Goal: Task Accomplishment & Management: Complete application form

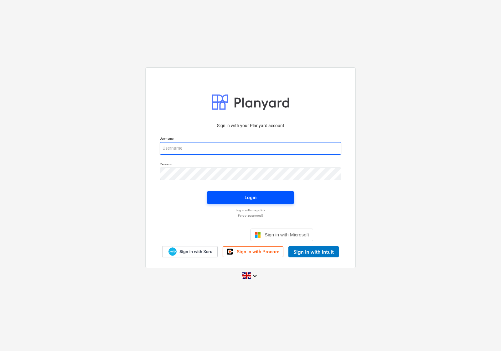
type input "[EMAIL_ADDRESS][DOMAIN_NAME]"
click at [238, 195] on span "Login" at bounding box center [250, 197] width 72 height 8
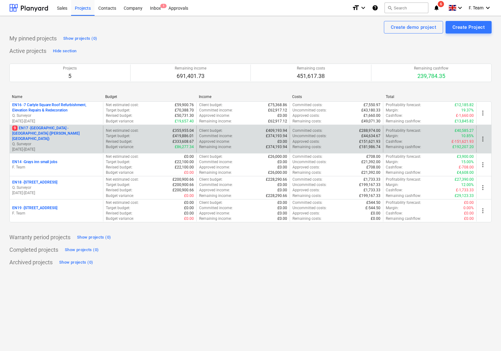
click at [71, 131] on p "9 EN17 - [GEOGRAPHIC_DATA] - [GEOGRAPHIC_DATA] ([PERSON_NAME][GEOGRAPHIC_DATA] …" at bounding box center [56, 134] width 88 height 16
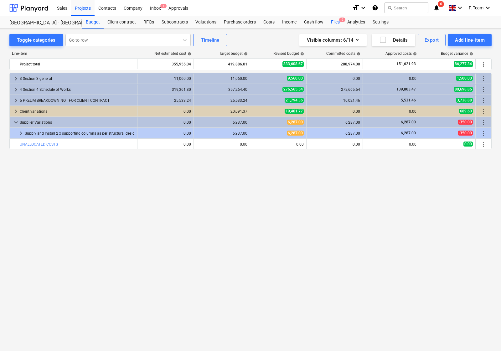
click at [332, 19] on div "Files 9" at bounding box center [335, 22] width 16 height 13
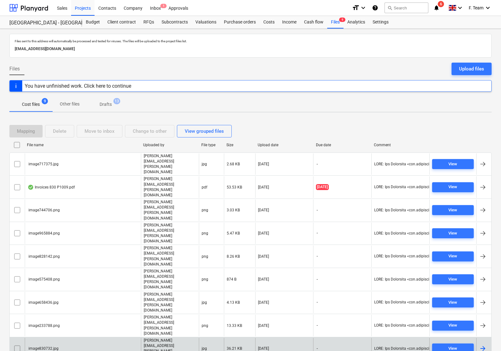
click at [430, 337] on div "View" at bounding box center [452, 349] width 47 height 22
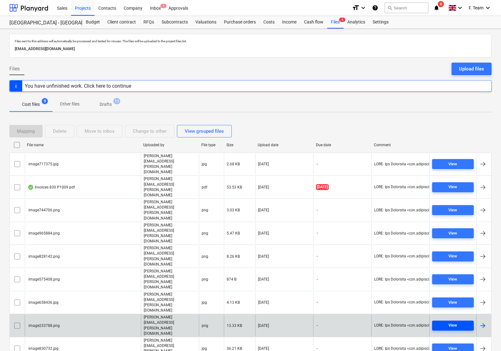
click at [437, 322] on span "View" at bounding box center [452, 325] width 37 height 7
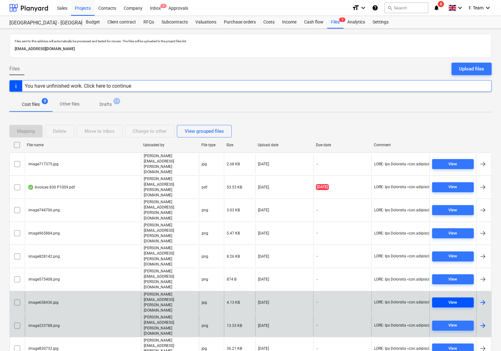
click at [451, 299] on div "View" at bounding box center [452, 302] width 9 height 7
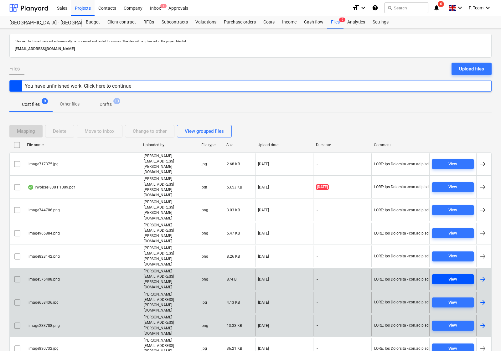
click at [451, 276] on div "View" at bounding box center [452, 279] width 9 height 7
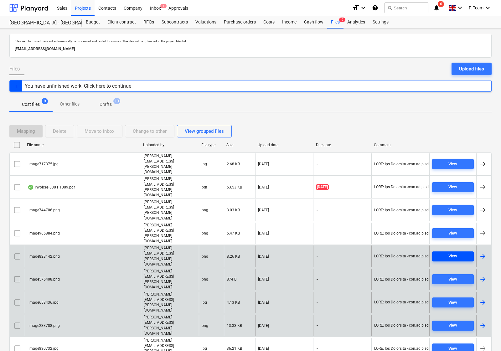
click at [451, 251] on button "View" at bounding box center [453, 256] width 42 height 10
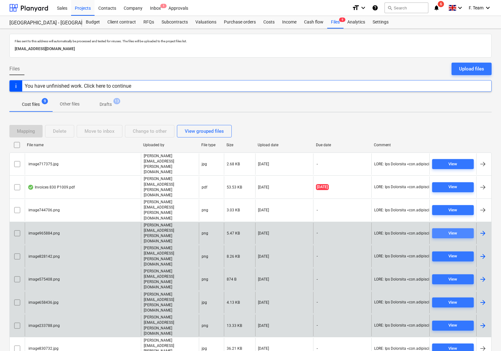
click at [450, 230] on div "View" at bounding box center [452, 233] width 9 height 7
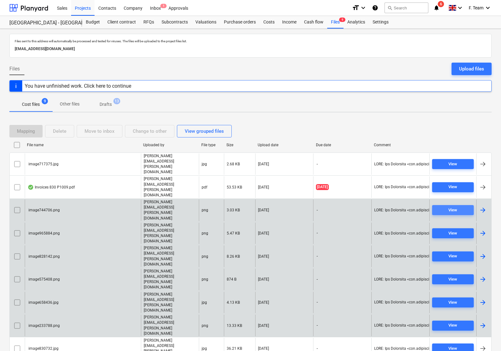
click at [451, 207] on div "View" at bounding box center [452, 210] width 9 height 7
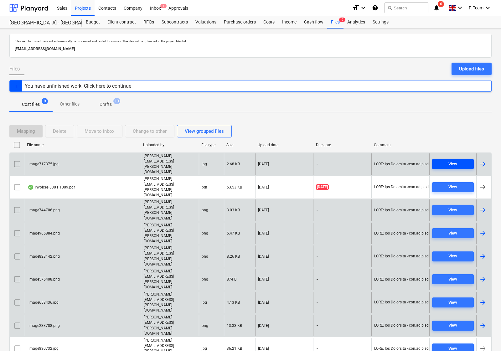
click at [452, 161] on div "View" at bounding box center [452, 164] width 9 height 7
click at [15, 159] on input "checkbox" at bounding box center [17, 164] width 10 height 10
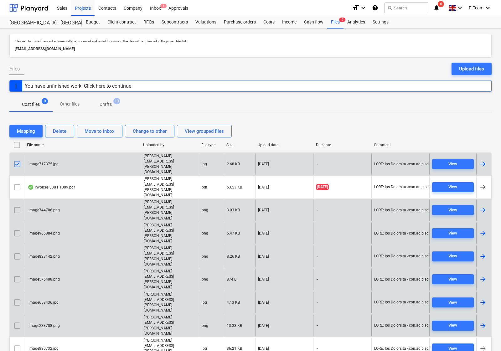
click at [17, 145] on input "checkbox" at bounding box center [17, 145] width 10 height 10
click at [16, 147] on input "checkbox" at bounding box center [17, 145] width 10 height 10
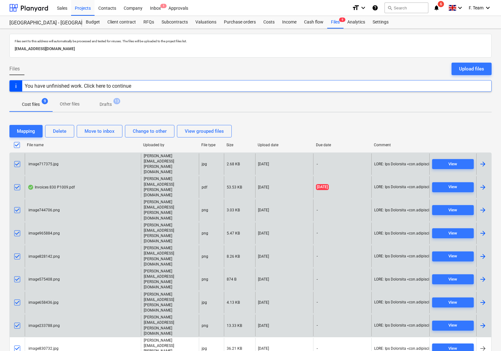
click at [16, 182] on input "checkbox" at bounding box center [17, 187] width 10 height 10
click at [58, 129] on div "Delete" at bounding box center [59, 131] width 13 height 8
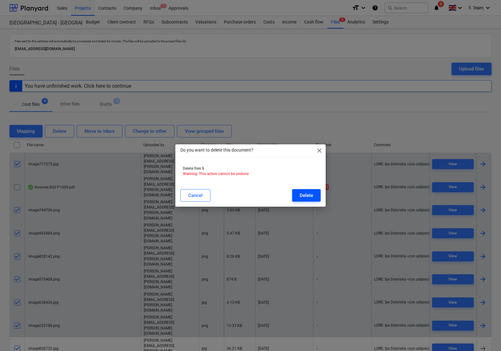
click at [311, 193] on div "Delete" at bounding box center [306, 195] width 13 height 8
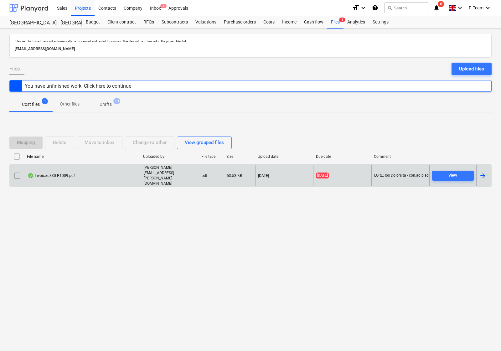
click at [31, 6] on div at bounding box center [28, 8] width 39 height 16
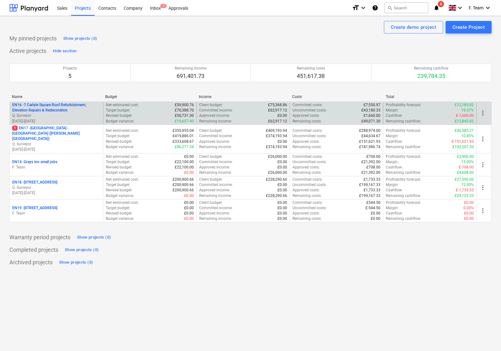
click at [52, 109] on p "EN16 - 7 Carlyle Square Roof Refurbishment, Elevation Repairs & Redecoration" at bounding box center [56, 107] width 88 height 11
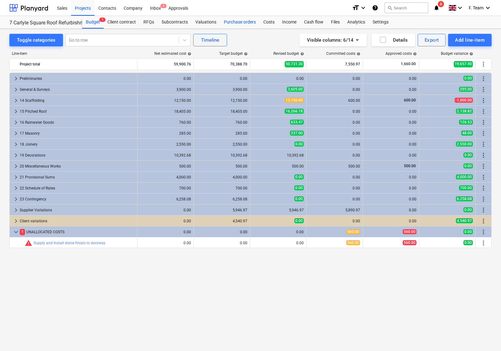
click at [238, 19] on div "Purchase orders" at bounding box center [239, 22] width 39 height 13
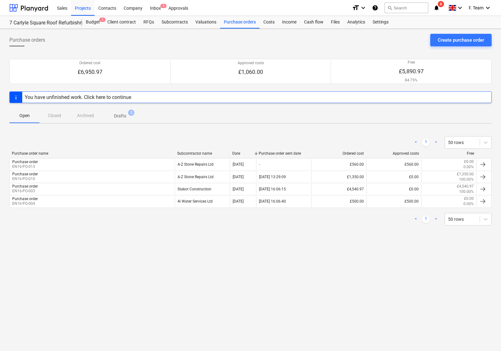
click at [58, 117] on div "Open Closed Archived Drafts 3" at bounding box center [250, 115] width 482 height 15
click at [55, 115] on div "Open Closed Archived Drafts 3" at bounding box center [250, 115] width 482 height 15
click at [47, 120] on div "Open Closed Archived Drafts 3" at bounding box center [250, 115] width 482 height 15
click at [51, 116] on div "Open Closed Archived Drafts 3" at bounding box center [250, 115] width 482 height 15
drag, startPoint x: 69, startPoint y: 121, endPoint x: 91, endPoint y: 118, distance: 22.1
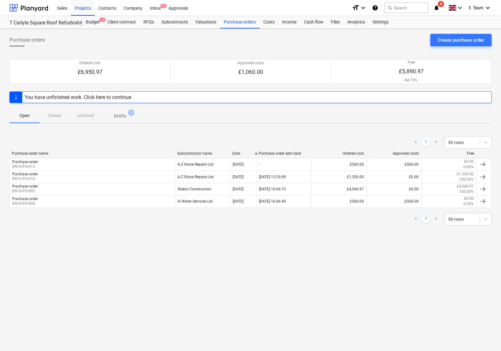
click at [69, 121] on div "Open Closed Archived Drafts 3" at bounding box center [250, 115] width 482 height 15
click at [91, 118] on div "Open Closed Archived Drafts 3" at bounding box center [250, 115] width 482 height 15
click at [448, 41] on div "Create purchase order" at bounding box center [461, 40] width 46 height 8
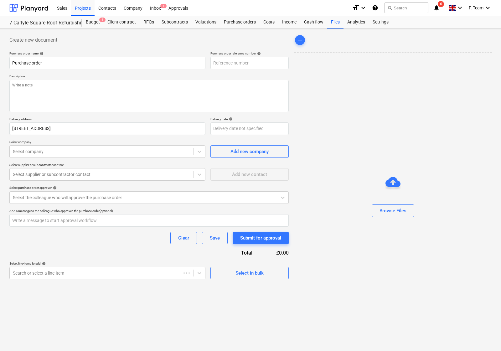
type textarea "x"
type input "EN16-PO-014"
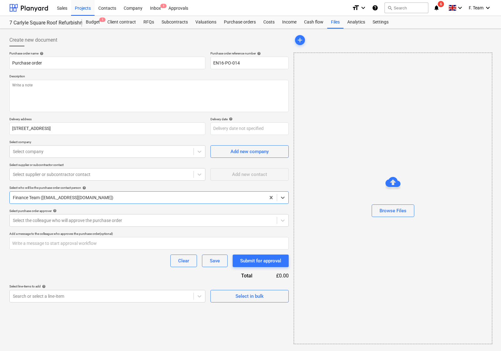
type textarea "x"
click at [77, 150] on div at bounding box center [101, 151] width 177 height 6
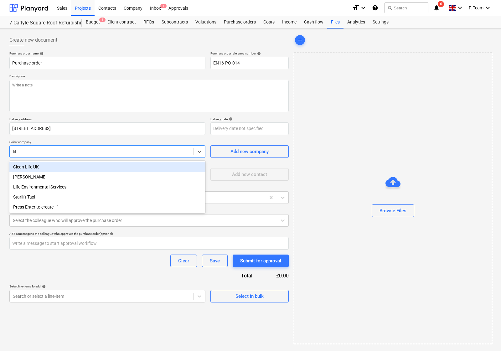
type input "life"
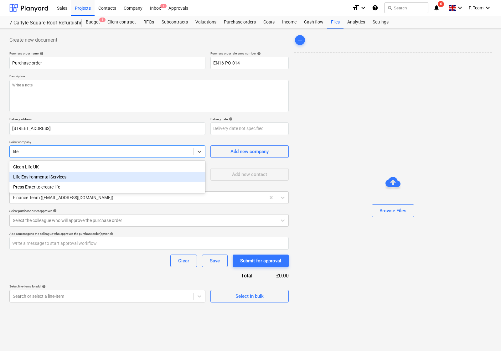
click at [67, 176] on div "Life Environmental Services" at bounding box center [107, 177] width 196 height 10
type textarea "x"
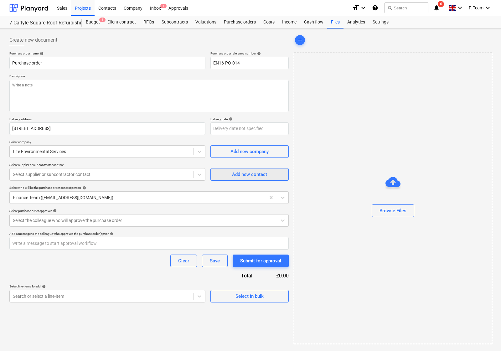
click at [244, 178] on div "Add new contact" at bounding box center [249, 174] width 35 height 8
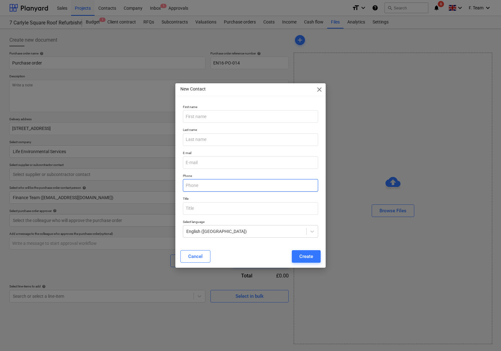
type textarea "x"
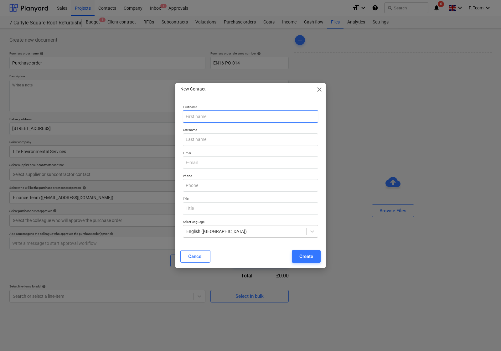
click at [212, 118] on input "text" at bounding box center [250, 116] width 135 height 13
type input "K"
type input "j"
type input "[PERSON_NAME]"
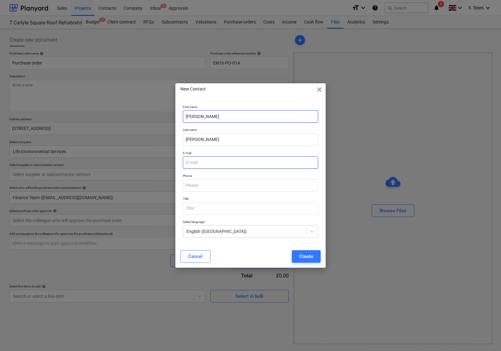
paste input "[PERSON_NAME][EMAIL_ADDRESS][PERSON_NAME][DOMAIN_NAME]"
type input "[PERSON_NAME][EMAIL_ADDRESS][PERSON_NAME][DOMAIN_NAME]"
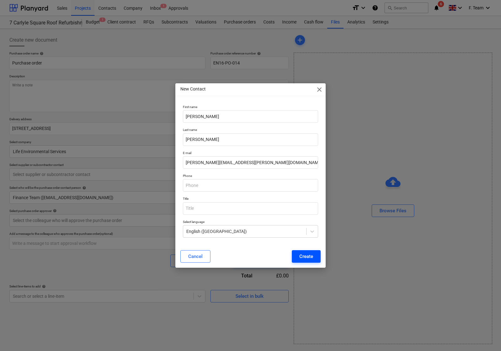
click at [302, 255] on div "Create" at bounding box center [306, 256] width 14 height 8
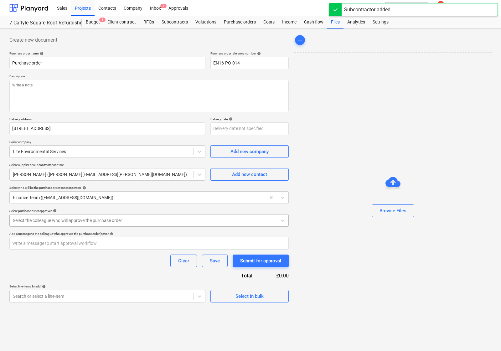
click at [87, 219] on div at bounding box center [143, 220] width 261 height 6
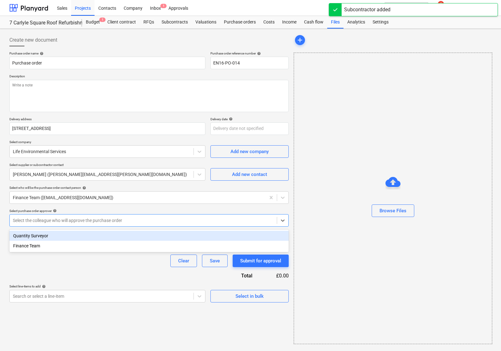
click at [71, 234] on div "Quantity Surveyor" at bounding box center [148, 236] width 279 height 10
click at [67, 235] on div "Finance Team" at bounding box center [148, 236] width 279 height 10
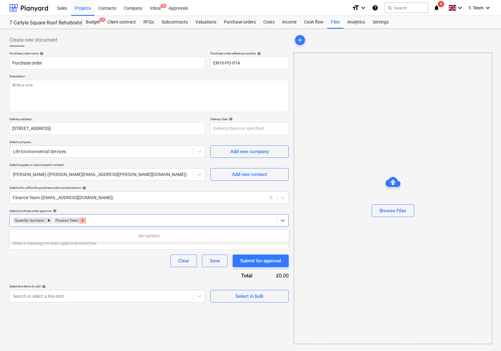
click at [82, 218] on icon "Remove Finance Team" at bounding box center [82, 220] width 4 height 4
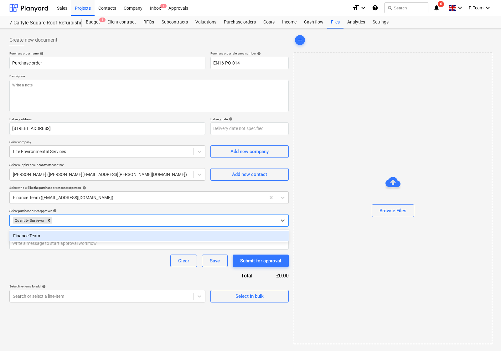
click at [56, 271] on div "Purchase order name help Purchase order Purchase order reference number help EN…" at bounding box center [148, 176] width 279 height 251
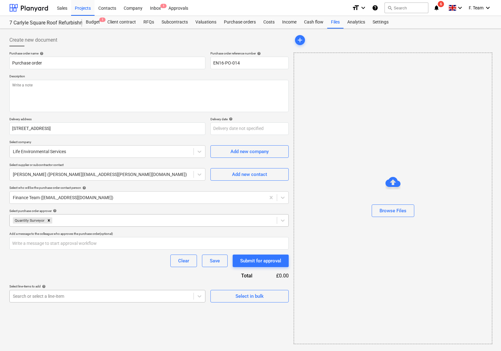
click at [126, 293] on div at bounding box center [101, 296] width 177 height 6
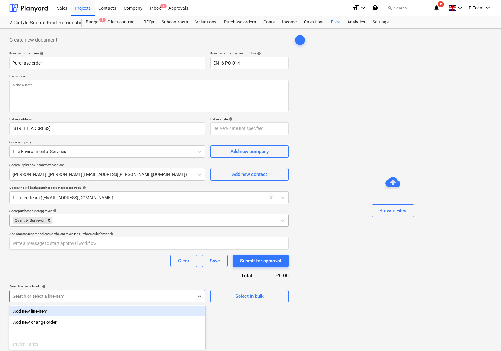
click at [41, 309] on div "Add new line-item" at bounding box center [107, 311] width 196 height 10
type textarea "x"
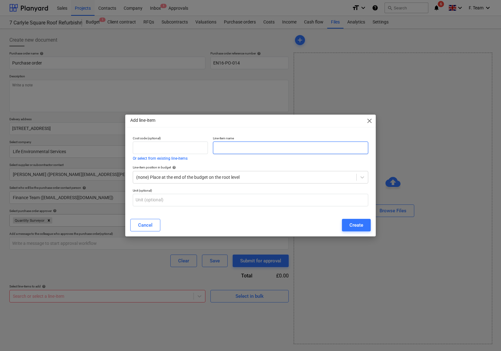
click at [227, 147] on input "text" at bounding box center [290, 147] width 155 height 13
type input "R&D Survey -Loft Space only"
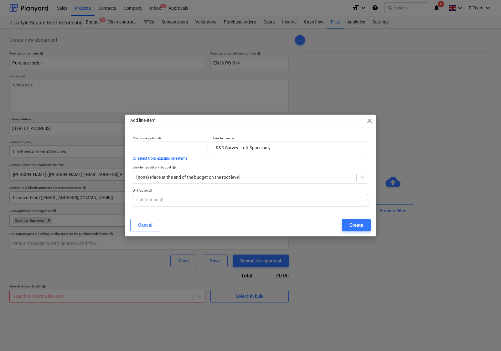
click at [168, 200] on input "text" at bounding box center [250, 200] width 235 height 13
type input "Nos"
click at [352, 229] on div "Create" at bounding box center [356, 225] width 14 height 8
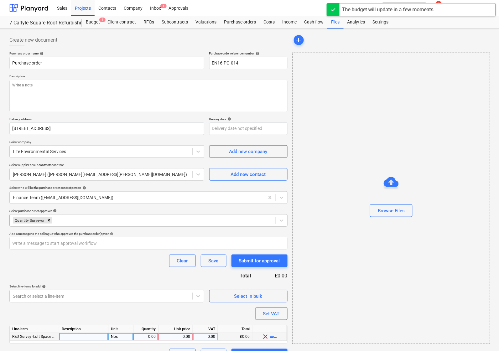
click at [93, 337] on div at bounding box center [83, 337] width 49 height 8
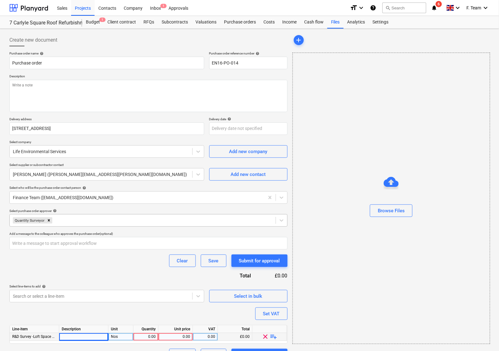
click at [74, 337] on div at bounding box center [83, 337] width 49 height 8
type textarea "x"
type input "• R&D Survey - loft space only"
type textarea "x"
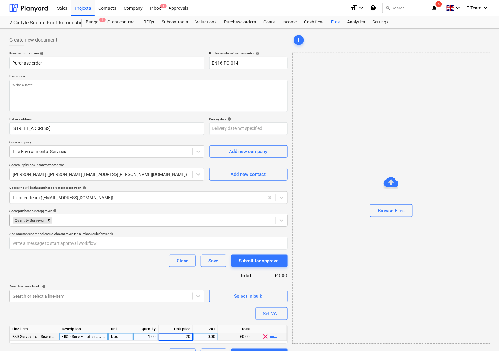
type input "200"
type textarea "x"
type input "20"
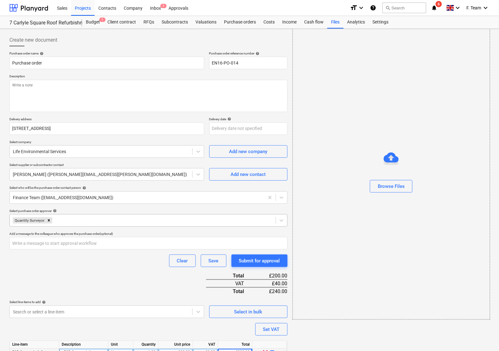
scroll to position [30, 0]
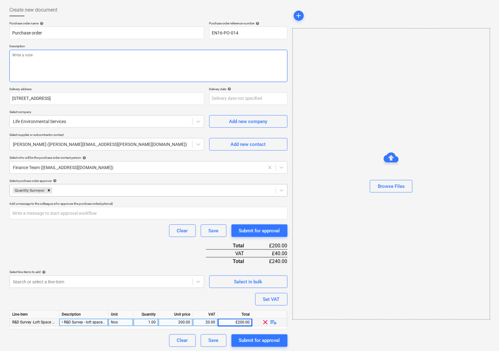
click at [68, 61] on textarea at bounding box center [148, 66] width 278 height 32
paste textarea "• R&D Survey - loft space only"
type textarea "x"
type textarea "• R&D Survey - loft space only"
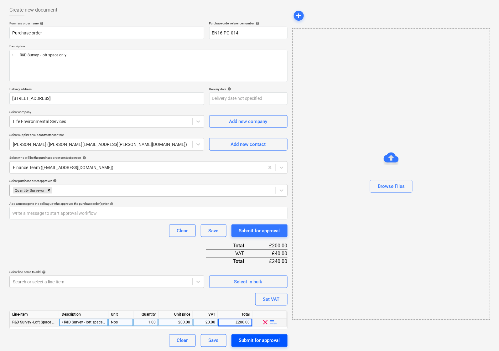
click at [256, 337] on div "Submit for approval" at bounding box center [259, 341] width 41 height 8
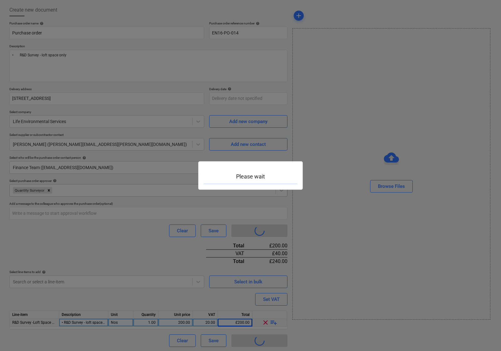
type textarea "x"
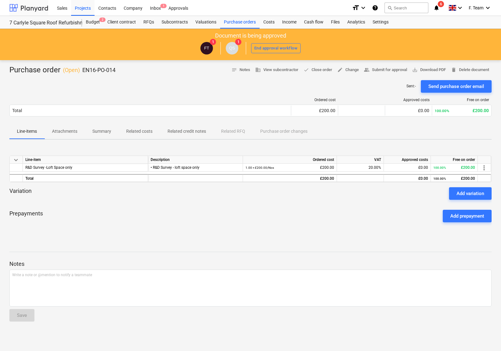
click at [17, 9] on div at bounding box center [28, 8] width 39 height 16
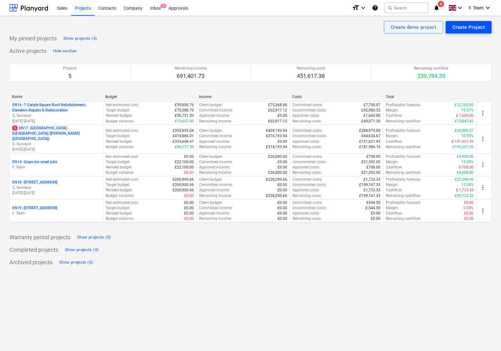
click at [471, 29] on div "Create Project" at bounding box center [468, 27] width 32 height 8
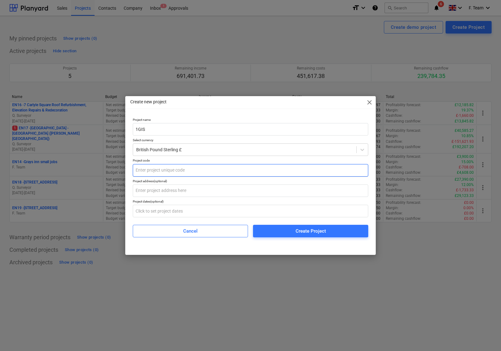
type input "1GIS"
click at [173, 172] on input "text" at bounding box center [250, 170] width 235 height 13
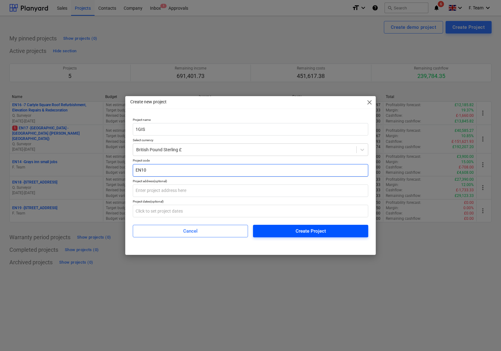
type input "EN10"
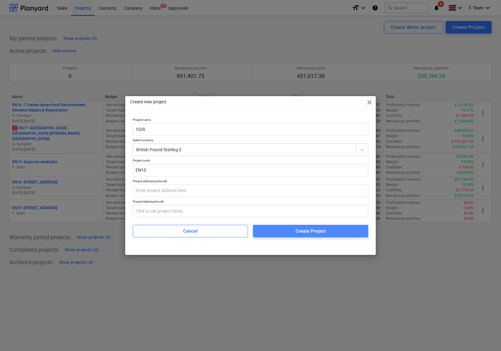
click at [291, 229] on span "Create Project" at bounding box center [310, 231] width 100 height 8
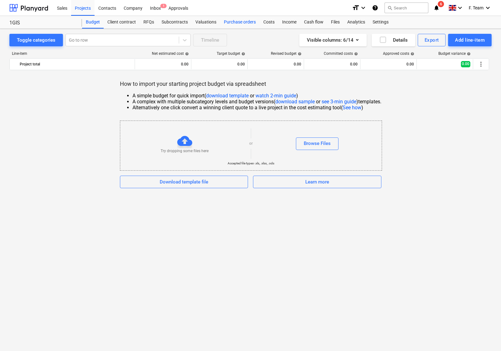
click at [238, 22] on div "Purchase orders" at bounding box center [239, 22] width 39 height 13
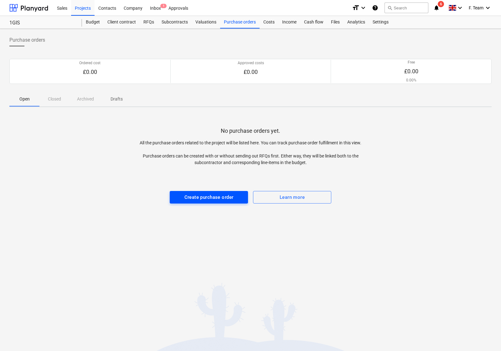
click at [221, 200] on div "Create purchase order" at bounding box center [208, 197] width 49 height 8
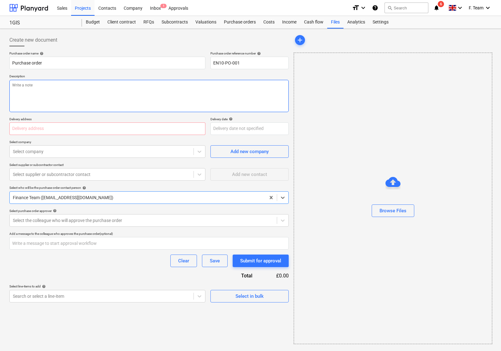
click at [27, 91] on textarea at bounding box center [148, 96] width 279 height 32
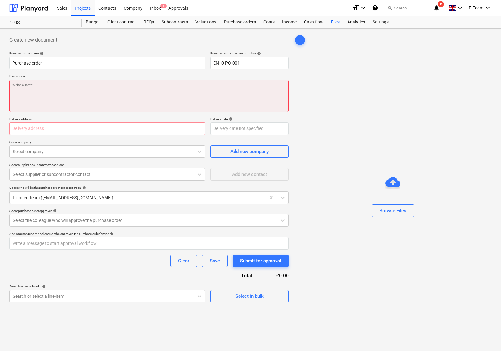
click at [48, 87] on textarea at bounding box center [148, 96] width 279 height 32
paste textarea "• Full Builders Clean"
type textarea "x"
type textarea "• Full Builders Clean"
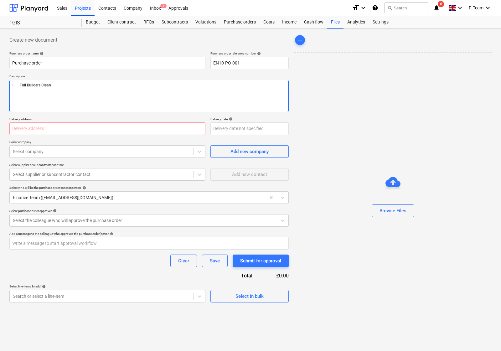
type textarea "x"
type textarea "•Full Builders Clean"
type textarea "x"
type textarea "Full Builders Clean"
click at [24, 125] on input "text" at bounding box center [107, 128] width 196 height 13
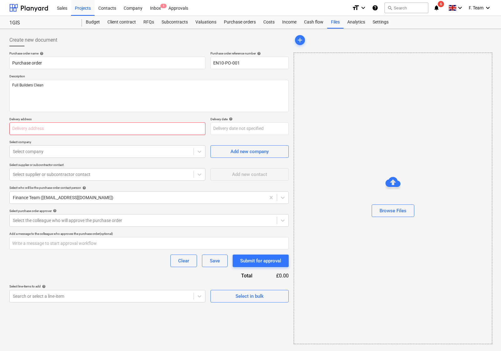
paste input "1GIS"
type textarea "x"
type input "1GIS"
type textarea "x"
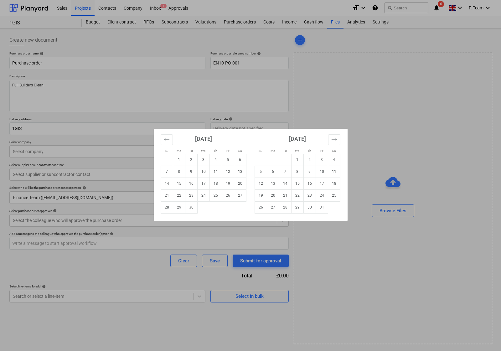
click at [52, 150] on div "Su Mo Tu We Th Fr Sa Su Mo Tu We Th Fr Sa [DATE] 1 2 3 4 5 6 7 8 9 10 11 12 13 …" at bounding box center [250, 175] width 501 height 351
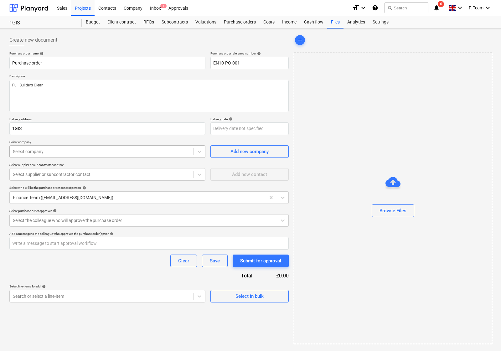
click at [88, 153] on div at bounding box center [101, 151] width 177 height 6
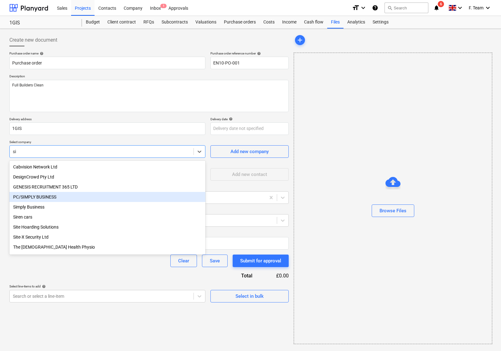
type input "s"
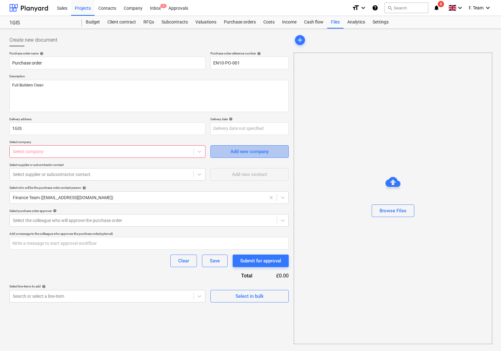
click at [234, 148] on div "Add new company" at bounding box center [249, 151] width 38 height 8
type textarea "x"
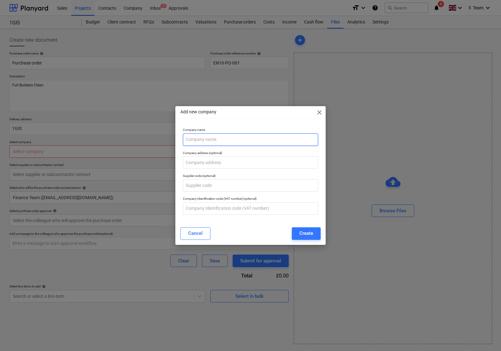
click at [207, 141] on input "text" at bounding box center [250, 139] width 135 height 13
type input "Simplicity Services"
click at [301, 238] on button "Create" at bounding box center [306, 233] width 29 height 13
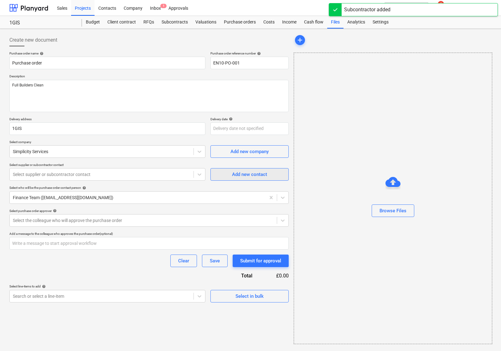
click at [240, 176] on div "Add new contact" at bounding box center [249, 174] width 35 height 8
type textarea "x"
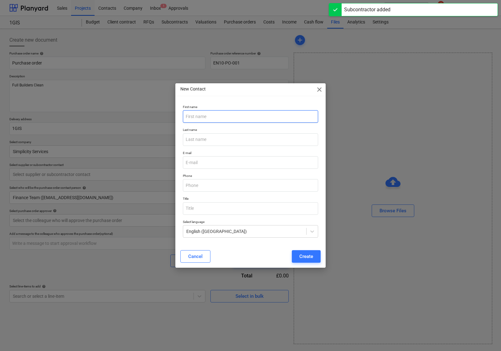
click at [204, 111] on input "text" at bounding box center [250, 116] width 135 height 13
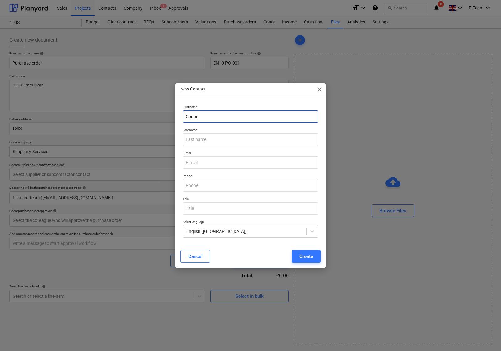
type input "Conor"
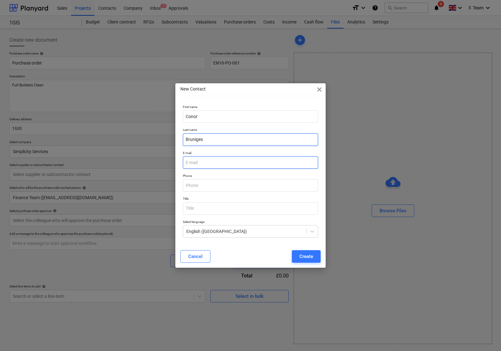
type input "Bruniges"
click at [203, 159] on input "email" at bounding box center [250, 162] width 135 height 13
type textarea "x"
paste input "[EMAIL_ADDRESS][DOMAIN_NAME]"
type input "[EMAIL_ADDRESS][DOMAIN_NAME]"
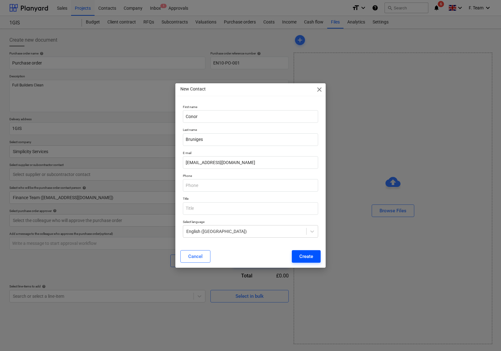
click at [307, 258] on div "Create" at bounding box center [306, 256] width 14 height 8
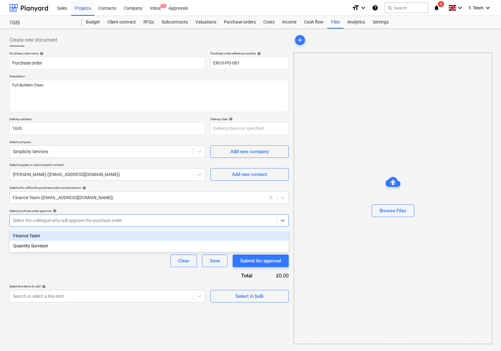
click at [57, 218] on div at bounding box center [143, 220] width 261 height 6
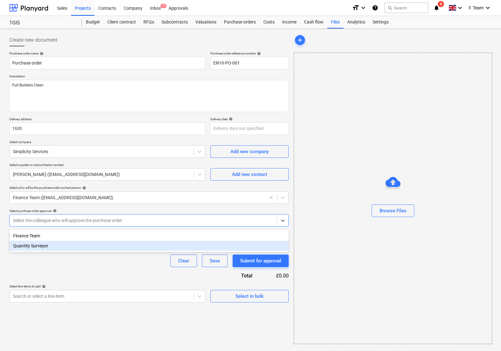
click at [34, 246] on div "Quantity Surveyor" at bounding box center [148, 246] width 279 height 10
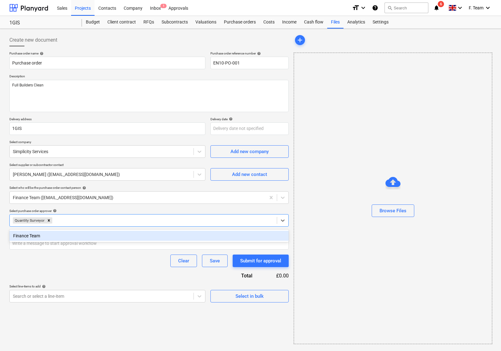
click at [46, 269] on div "Purchase order name help Purchase order Purchase order reference number help EN…" at bounding box center [148, 176] width 279 height 251
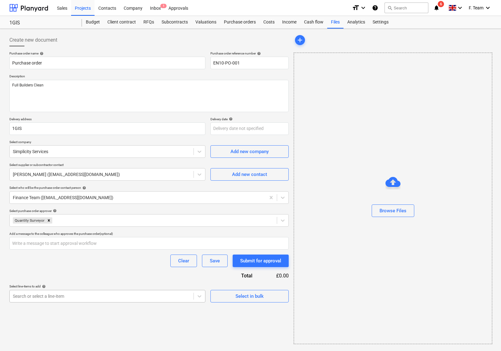
click at [110, 300] on div "Search or select a line-item" at bounding box center [102, 296] width 184 height 9
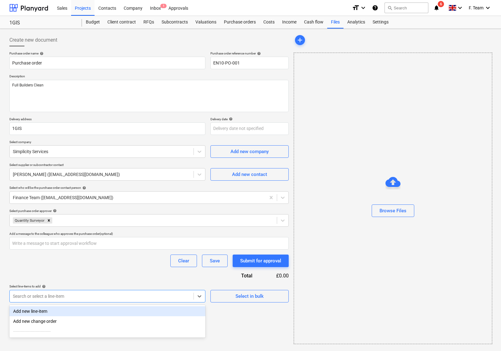
click at [77, 311] on div "Add new line-item" at bounding box center [107, 311] width 196 height 10
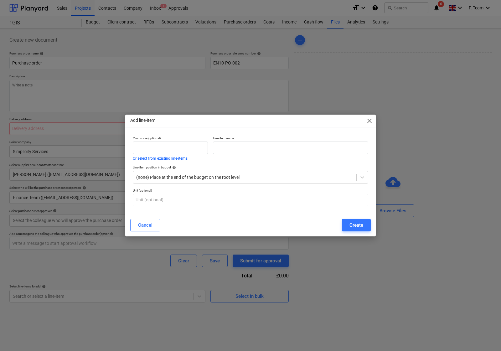
type textarea "x"
click at [226, 150] on input "text" at bounding box center [290, 147] width 155 height 13
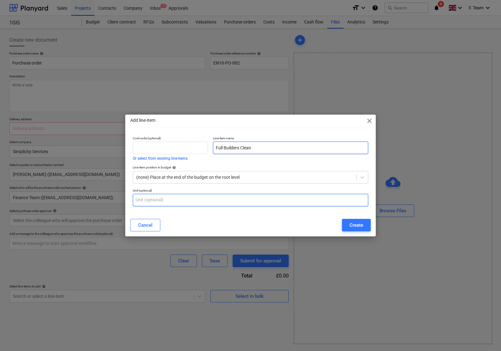
type input "Full Builders Clean"
click at [180, 204] on input "text" at bounding box center [250, 200] width 235 height 13
type input "Nos"
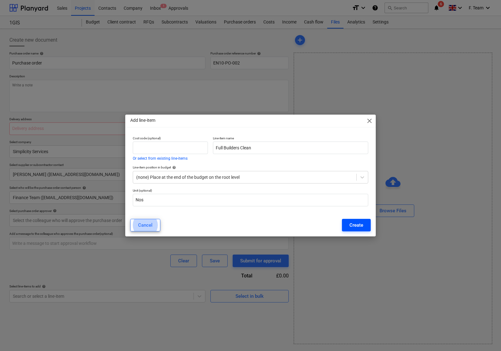
click at [352, 227] on div "Create" at bounding box center [356, 225] width 14 height 8
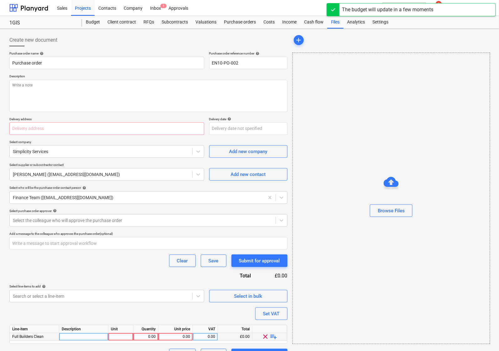
click at [75, 335] on div at bounding box center [83, 337] width 49 height 8
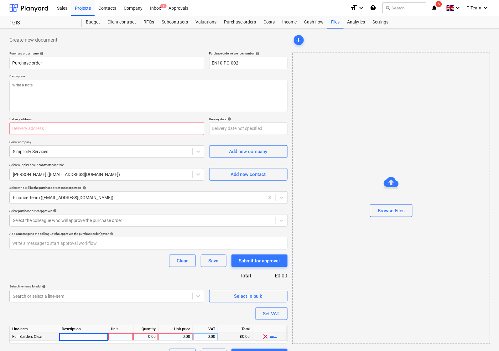
click at [87, 334] on div at bounding box center [83, 337] width 49 height 8
type textarea "x"
type input "Full Builders Clean"
type textarea "x"
type input "350"
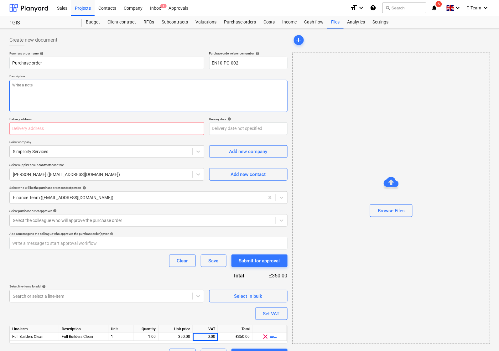
click at [93, 85] on textarea at bounding box center [148, 96] width 278 height 32
paste textarea "• Full Builders Clean"
type textarea "x"
type textarea "• Full Builders Clean"
click at [19, 86] on textarea "• Full Builders Clean" at bounding box center [148, 96] width 278 height 32
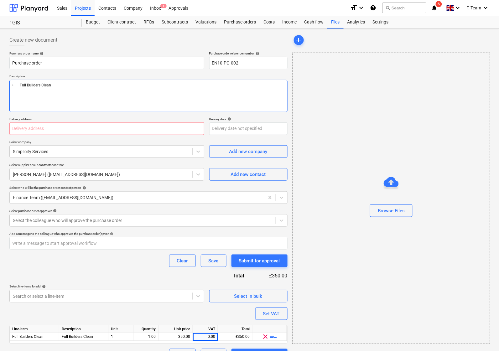
type textarea "x"
type textarea "Full Builders Clean"
type textarea "x"
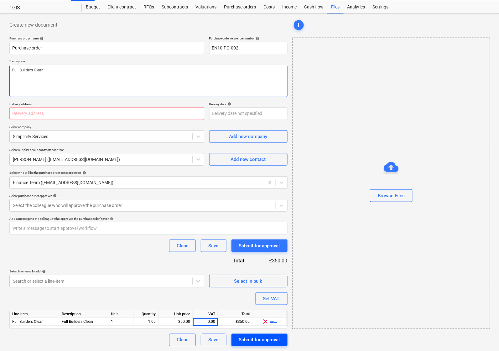
type textarea "Full Builders Clean"
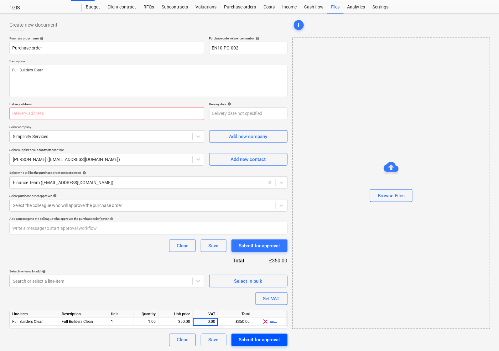
click at [259, 337] on div "Submit for approval" at bounding box center [259, 340] width 41 height 8
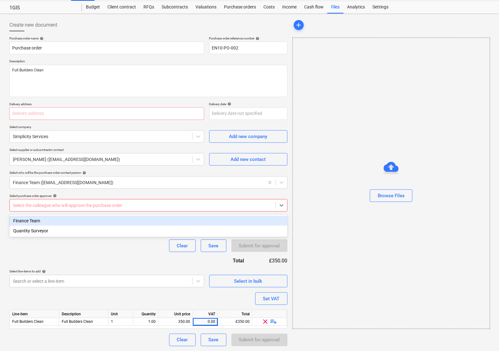
click at [67, 206] on div at bounding box center [142, 205] width 259 height 6
click at [62, 218] on div "Finance Team" at bounding box center [148, 221] width 278 height 10
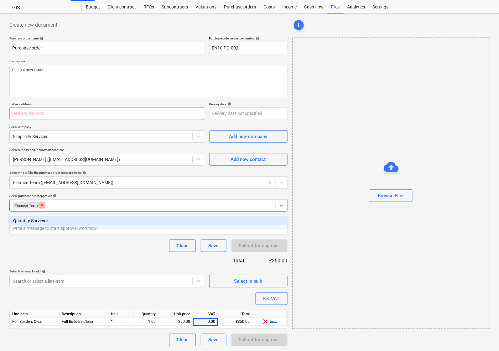
click at [41, 205] on icon "Remove Finance Team" at bounding box center [42, 205] width 4 height 4
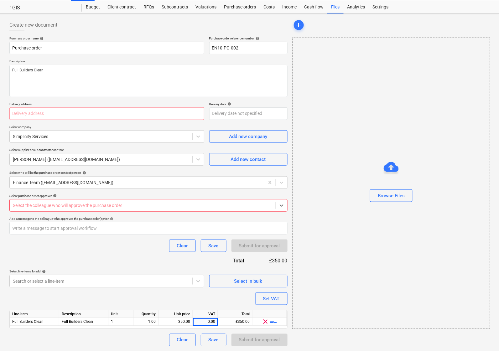
click at [41, 205] on div at bounding box center [142, 205] width 259 height 6
click at [38, 207] on div at bounding box center [142, 205] width 259 height 6
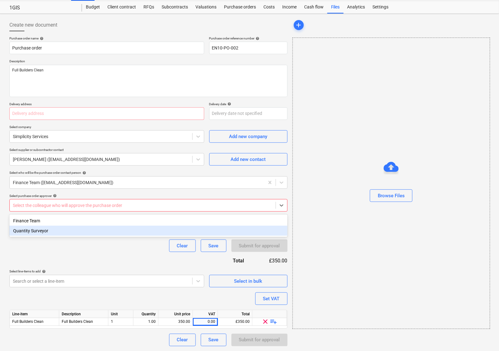
click at [46, 233] on div "Quantity Surveyor" at bounding box center [148, 231] width 278 height 10
type textarea "x"
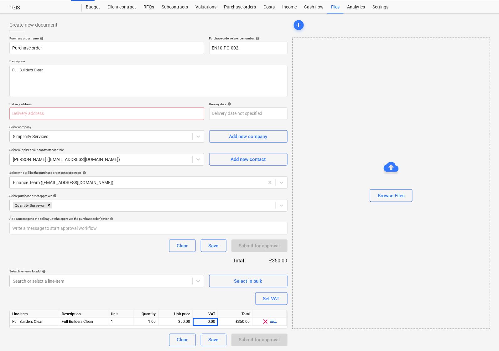
click at [63, 253] on div "Purchase order name help Purchase order Purchase order reference number help EN…" at bounding box center [148, 191] width 278 height 310
click at [93, 252] on div "Purchase order name help Purchase order Purchase order reference number help EN…" at bounding box center [148, 191] width 278 height 310
click at [207, 323] on div "0.00" at bounding box center [205, 322] width 20 height 8
type input "0"
click at [180, 296] on div "Purchase order name help Purchase order Purchase order reference number help EN…" at bounding box center [148, 191] width 278 height 310
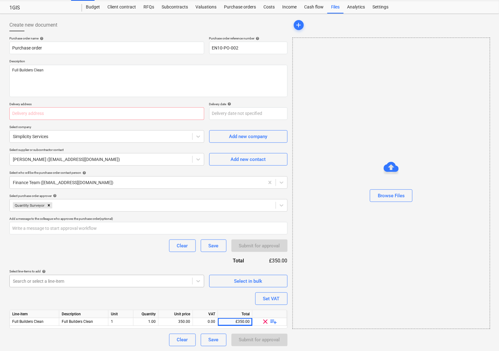
scroll to position [0, 0]
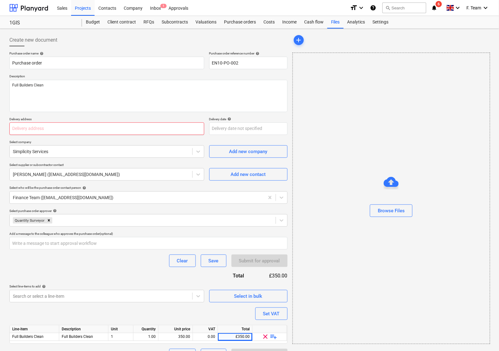
click at [43, 129] on input "text" at bounding box center [106, 128] width 195 height 13
type textarea "x"
type input "1"
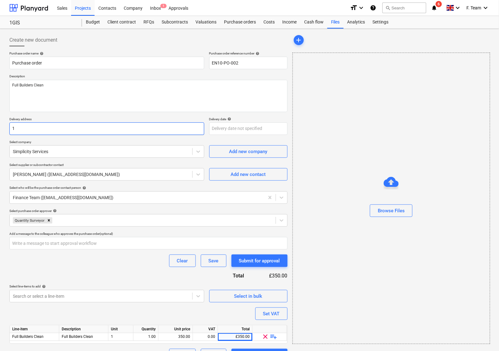
type textarea "x"
type input "1G"
type textarea "x"
type input "1GI"
type textarea "x"
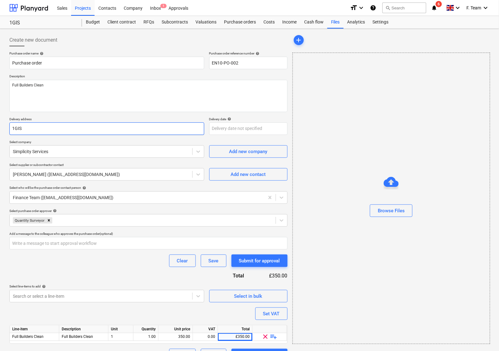
type input "1GIS"
click at [99, 265] on div "Clear Save Submit for approval" at bounding box center [148, 260] width 278 height 13
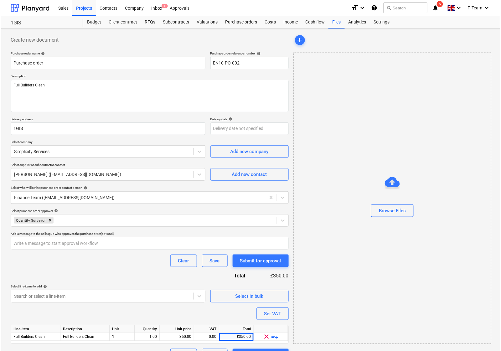
scroll to position [15, 0]
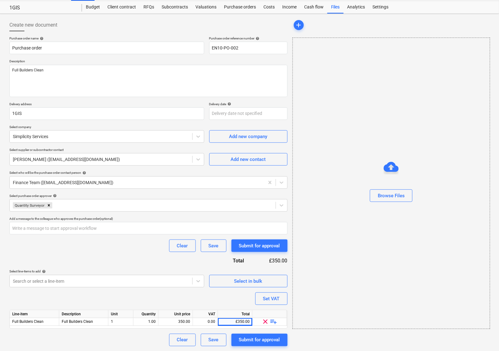
click at [82, 337] on div "Clear Save Submit for approval" at bounding box center [148, 340] width 278 height 13
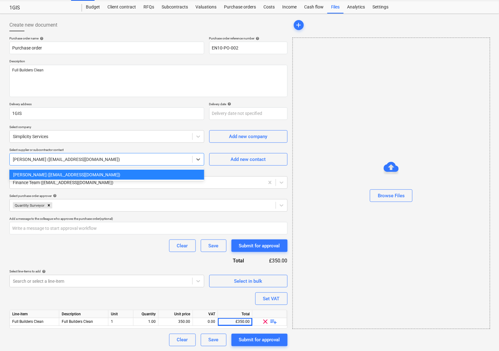
drag, startPoint x: 113, startPoint y: 161, endPoint x: 67, endPoint y: 159, distance: 46.4
click at [67, 159] on div at bounding box center [101, 159] width 176 height 6
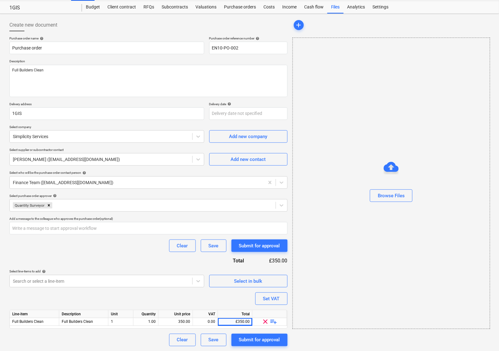
click at [80, 240] on div "Clear Save Submit for approval" at bounding box center [148, 245] width 278 height 13
click at [273, 337] on div "Submit for approval" at bounding box center [259, 340] width 41 height 8
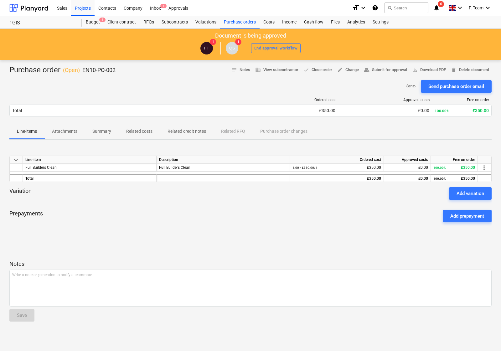
click at [8, 6] on div "Sales Projects Contacts Company Inbox 1 Approvals format_size keyboard_arrow_do…" at bounding box center [250, 8] width 501 height 16
click at [17, 7] on div at bounding box center [28, 8] width 39 height 16
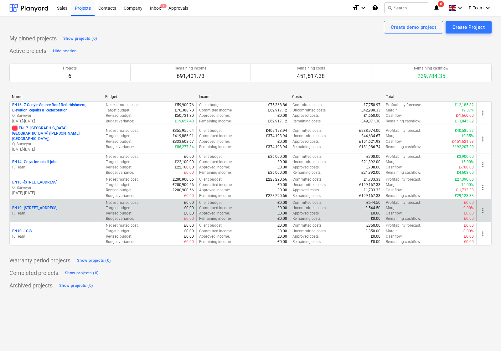
click at [81, 205] on div "EN19 - [STREET_ADDRESS]" at bounding box center [56, 207] width 88 height 5
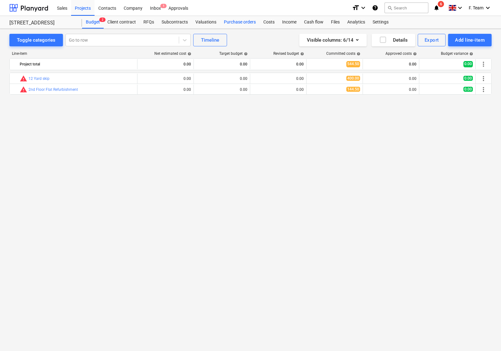
click at [241, 22] on div "Purchase orders" at bounding box center [239, 22] width 39 height 13
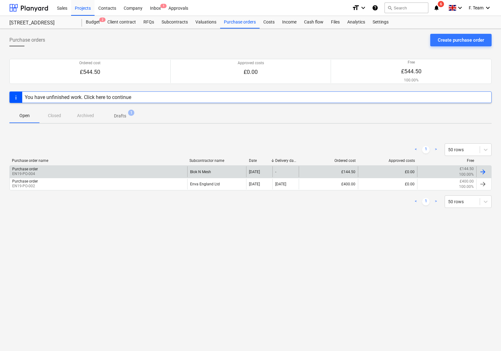
click at [105, 169] on div "Purchase order EN19-PO-004" at bounding box center [98, 171] width 177 height 11
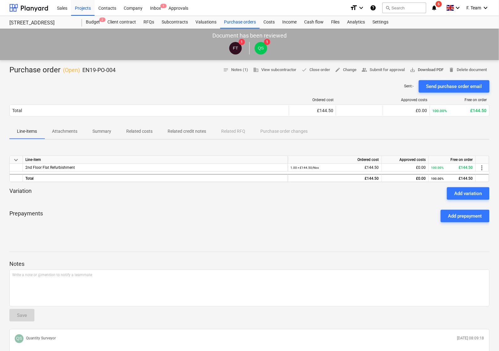
click at [425, 72] on span "save_alt Download PDF" at bounding box center [427, 69] width 34 height 7
click at [240, 24] on div "Purchase orders" at bounding box center [239, 22] width 39 height 13
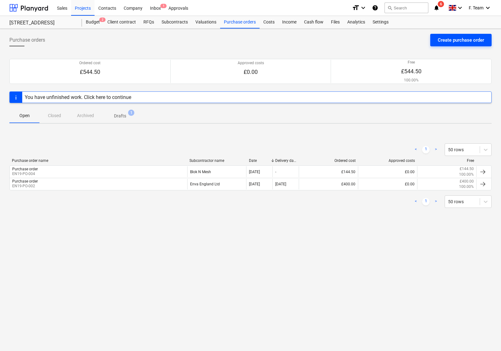
click at [442, 43] on div "Create purchase order" at bounding box center [461, 40] width 46 height 8
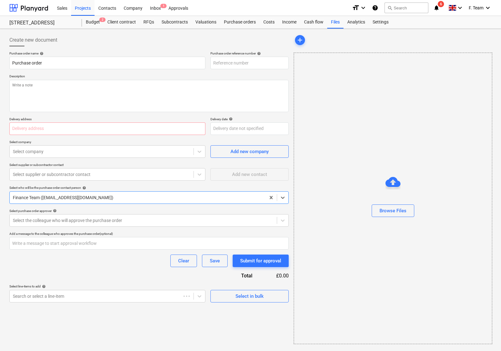
type textarea "x"
type input "EN19-PO-005"
type textarea "x"
click at [35, 150] on div at bounding box center [101, 151] width 177 height 6
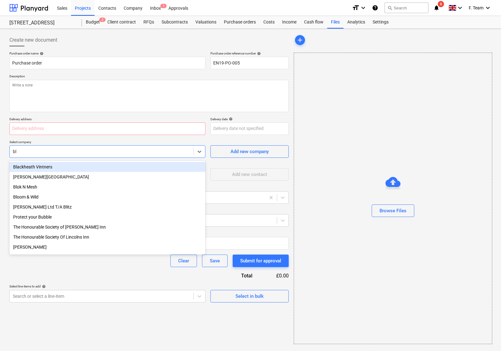
type input "blo"
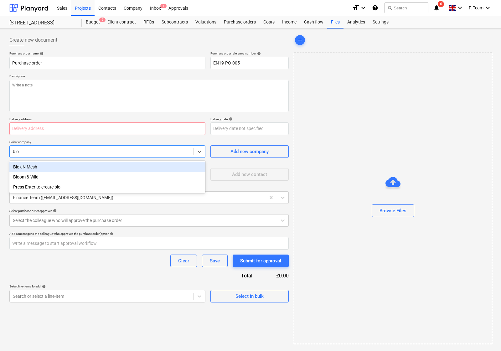
click at [54, 167] on div "Blok N Mesh" at bounding box center [107, 167] width 196 height 10
type textarea "x"
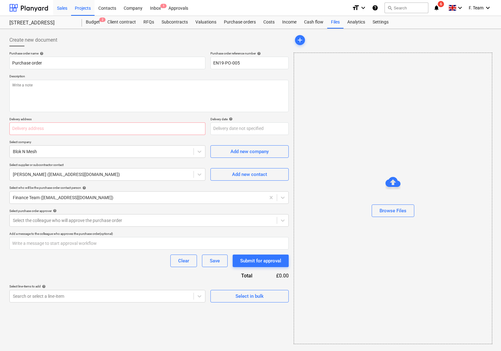
type textarea "x"
